Goal: Go to known website: Go to known website

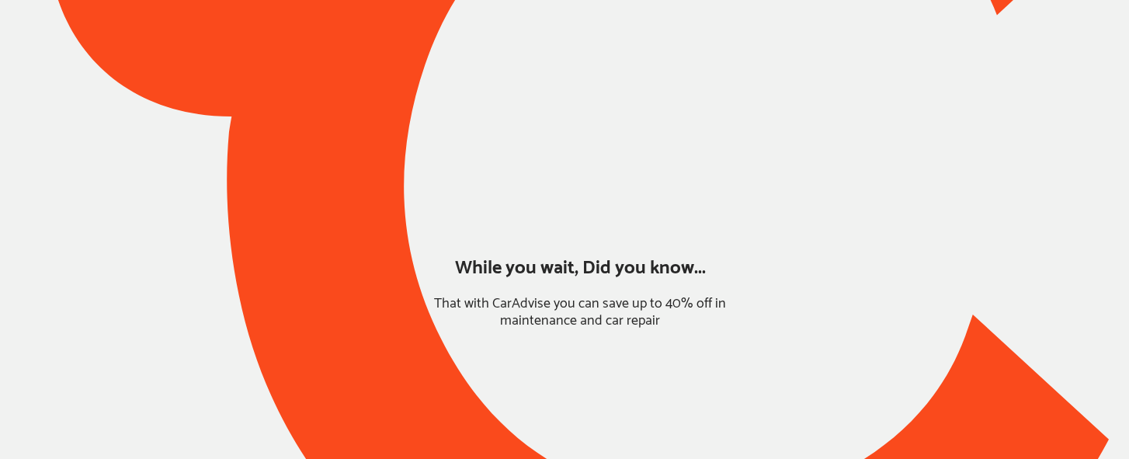
type input "*******"
